Goal: Use online tool/utility: Utilize a website feature to perform a specific function

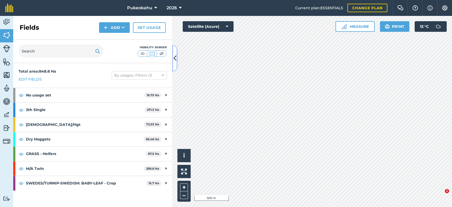
click at [175, 66] on button at bounding box center [174, 58] width 5 height 26
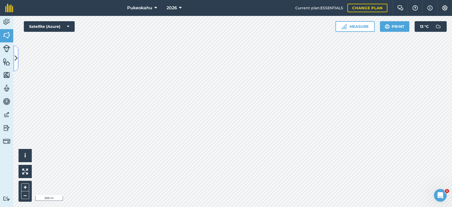
click at [17, 55] on icon at bounding box center [16, 58] width 3 height 9
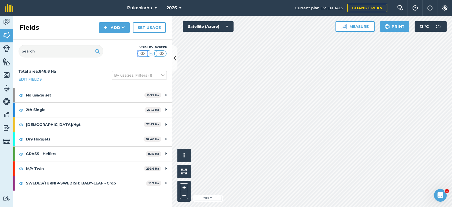
click at [142, 53] on img at bounding box center [142, 53] width 7 height 5
click at [174, 60] on icon at bounding box center [174, 58] width 3 height 9
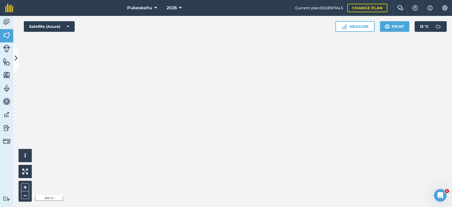
click at [74, 23] on div "Click to start drawing i © 2025 TomTom, Microsoft 200 m + – Satellite (Azure) M…" at bounding box center [232, 111] width 439 height 191
click at [148, 207] on html "Pukeokahu 2026 Current plan : ESSENTIALS Change plan Farm Chat Help Info Settin…" at bounding box center [226, 103] width 452 height 207
click at [15, 58] on icon at bounding box center [16, 58] width 3 height 9
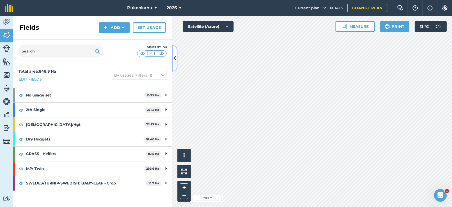
click at [174, 64] on button at bounding box center [174, 58] width 5 height 26
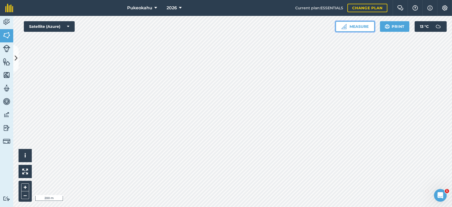
click at [362, 25] on button "Measure" at bounding box center [355, 26] width 39 height 11
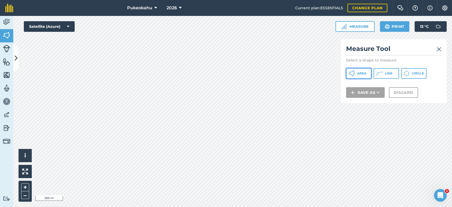
click at [354, 76] on icon at bounding box center [352, 73] width 6 height 6
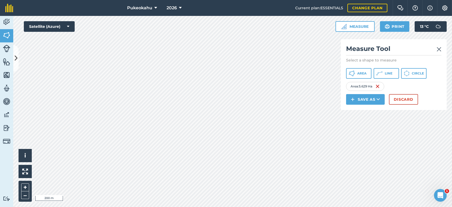
click at [438, 50] on img at bounding box center [439, 49] width 5 height 6
